Goal: Check status

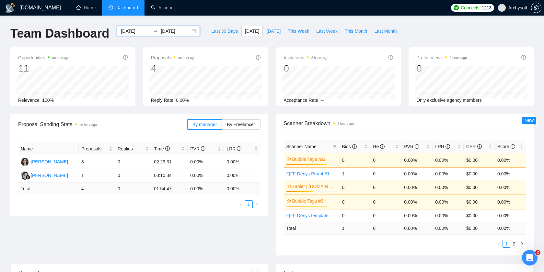
click at [190, 31] on div "[DATE] [DATE]" at bounding box center [158, 31] width 83 height 10
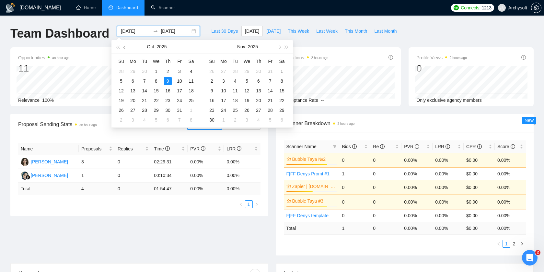
click at [124, 47] on span "button" at bounding box center [125, 46] width 3 height 3
type input "[DATE]"
click at [132, 71] on div "1" at bounding box center [133, 71] width 8 height 8
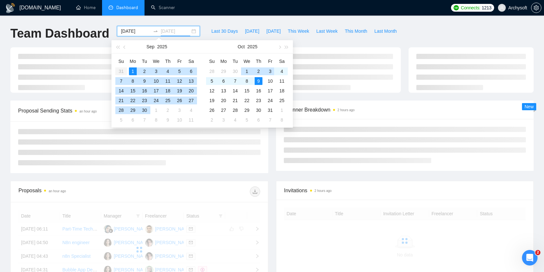
type input "[DATE]"
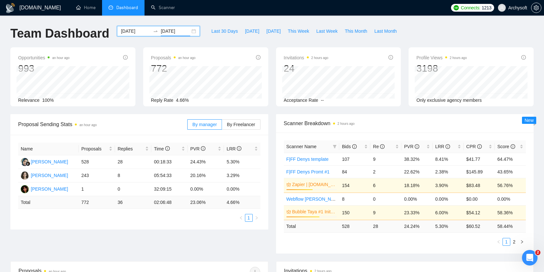
click at [271, 192] on div "Proposal Sending Stats an hour ago By manager By Freelancer Name Proposals Repl…" at bounding box center [139, 171] width 266 height 115
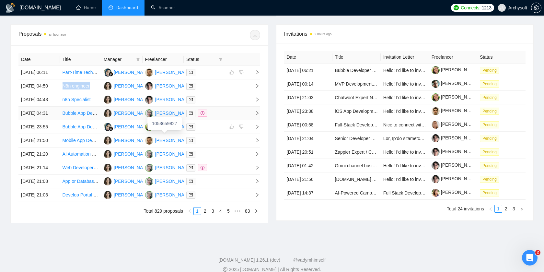
scroll to position [307, 0]
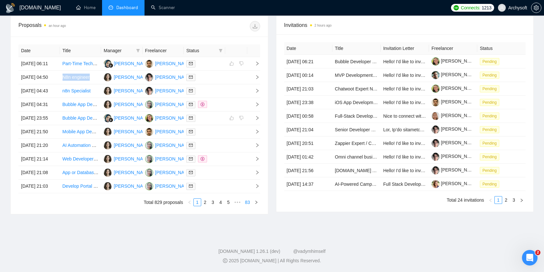
click at [246, 203] on link "83" at bounding box center [247, 202] width 9 height 7
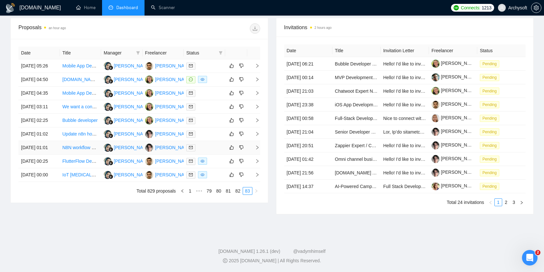
scroll to position [260, 0]
click at [236, 195] on link "82" at bounding box center [237, 190] width 9 height 7
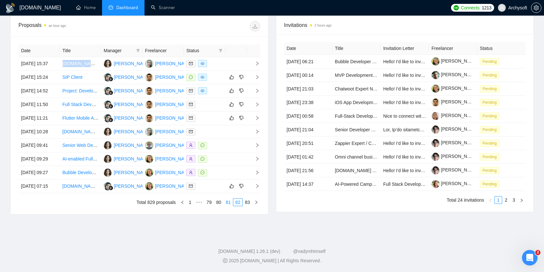
click at [227, 206] on link "81" at bounding box center [228, 202] width 9 height 7
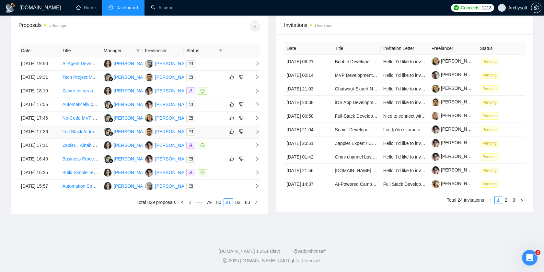
scroll to position [287, 0]
